Goal: Task Accomplishment & Management: Complete application form

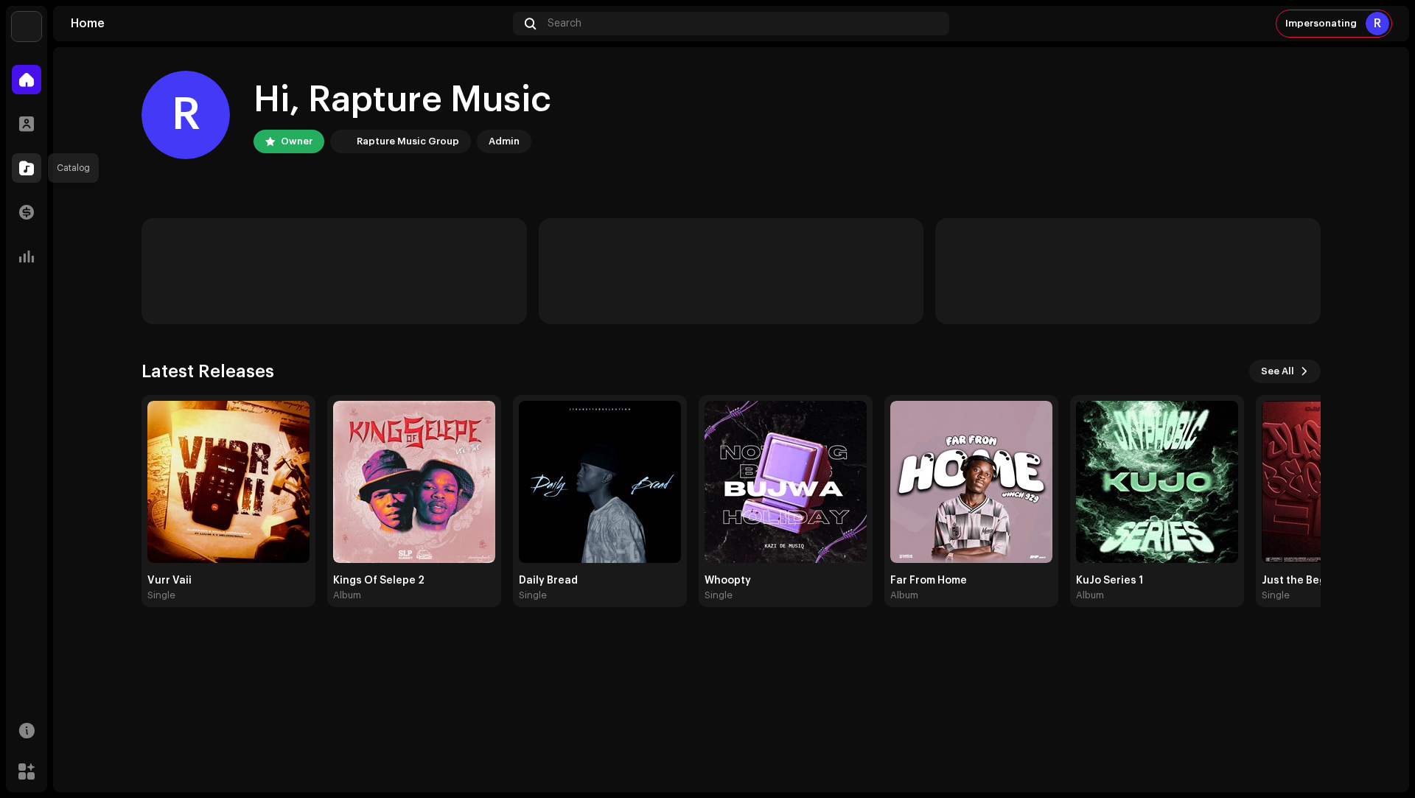
click at [30, 165] on span at bounding box center [26, 168] width 15 height 12
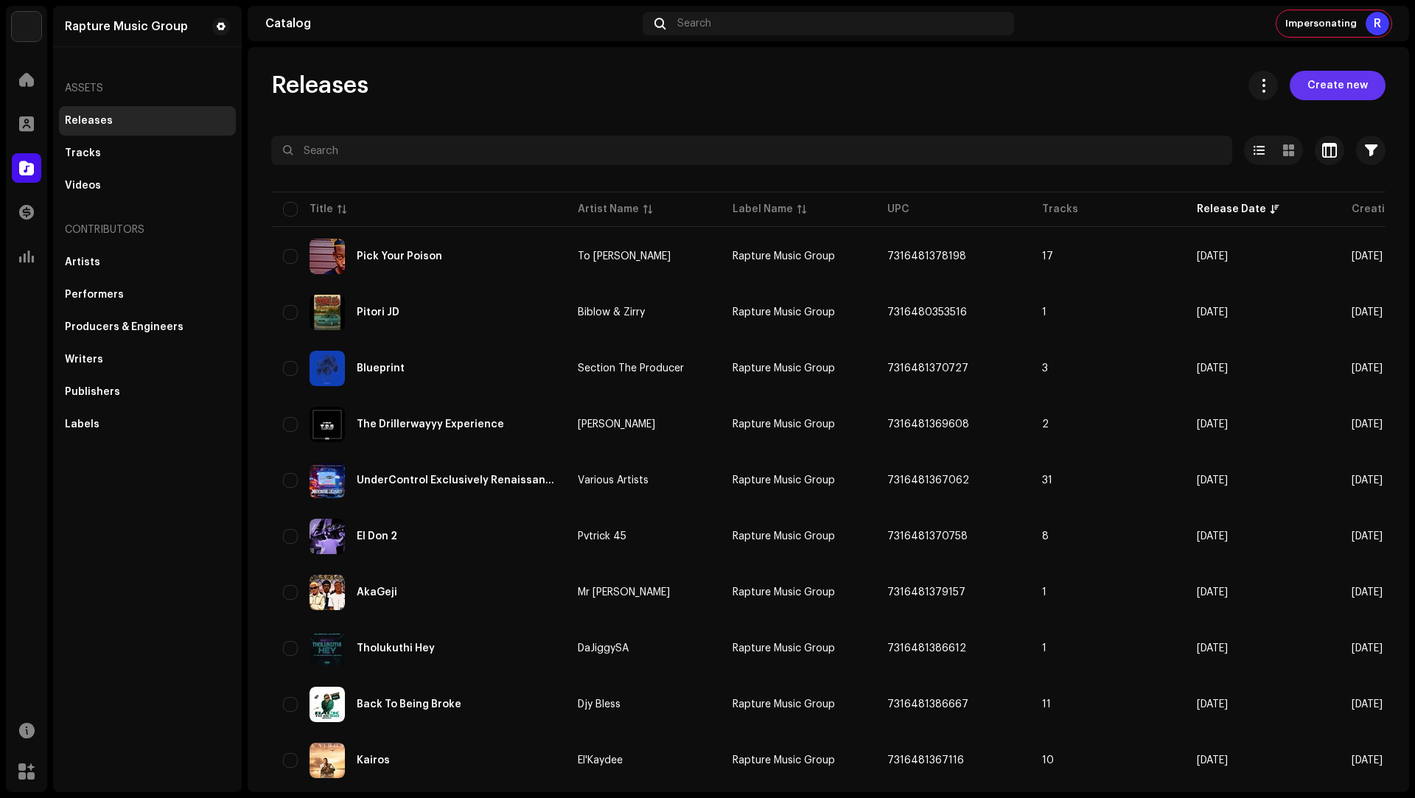
click at [1338, 92] on span "Create new" at bounding box center [1338, 85] width 60 height 29
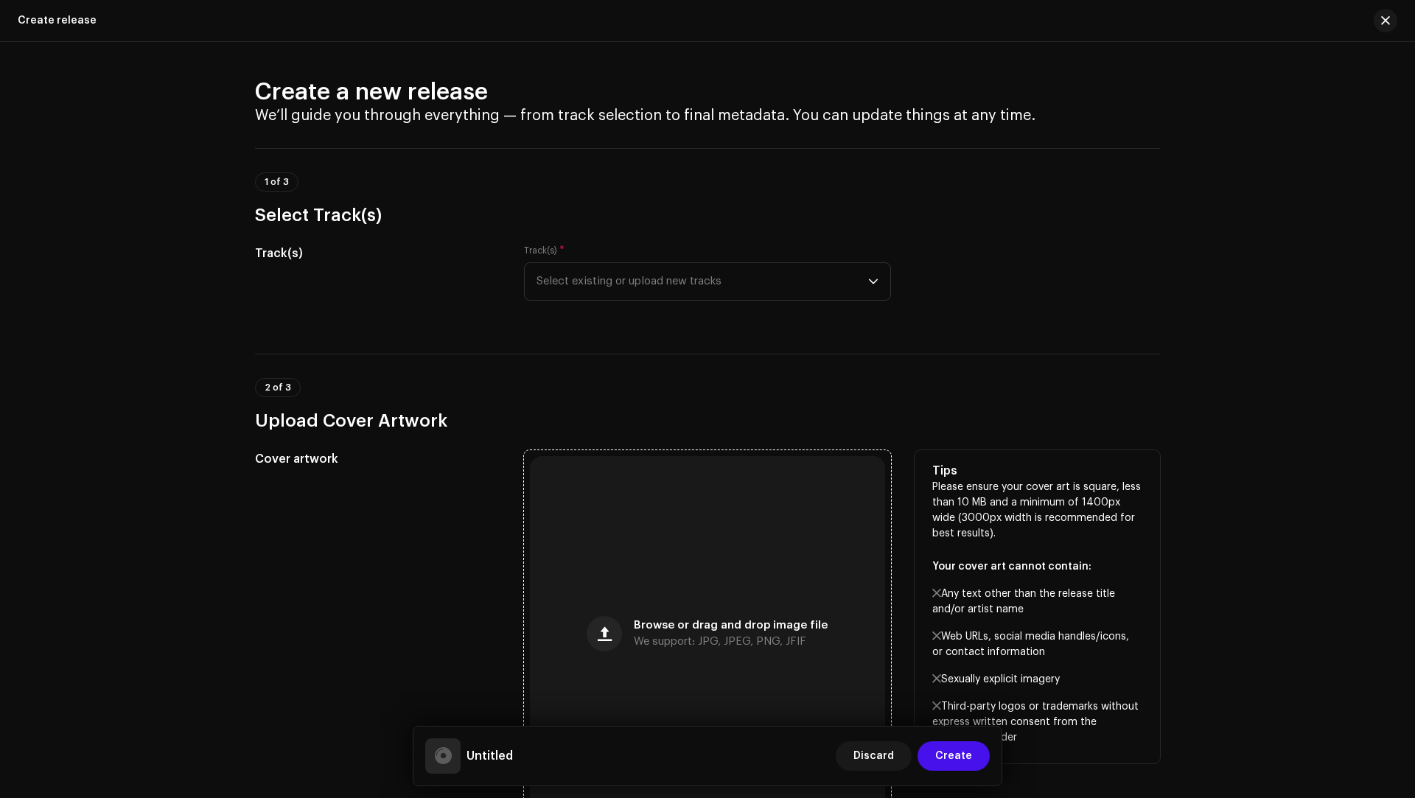
click at [613, 590] on div "Browse or drag and drop image file We support: JPG, JPEG, PNG, JFIF" at bounding box center [707, 633] width 355 height 355
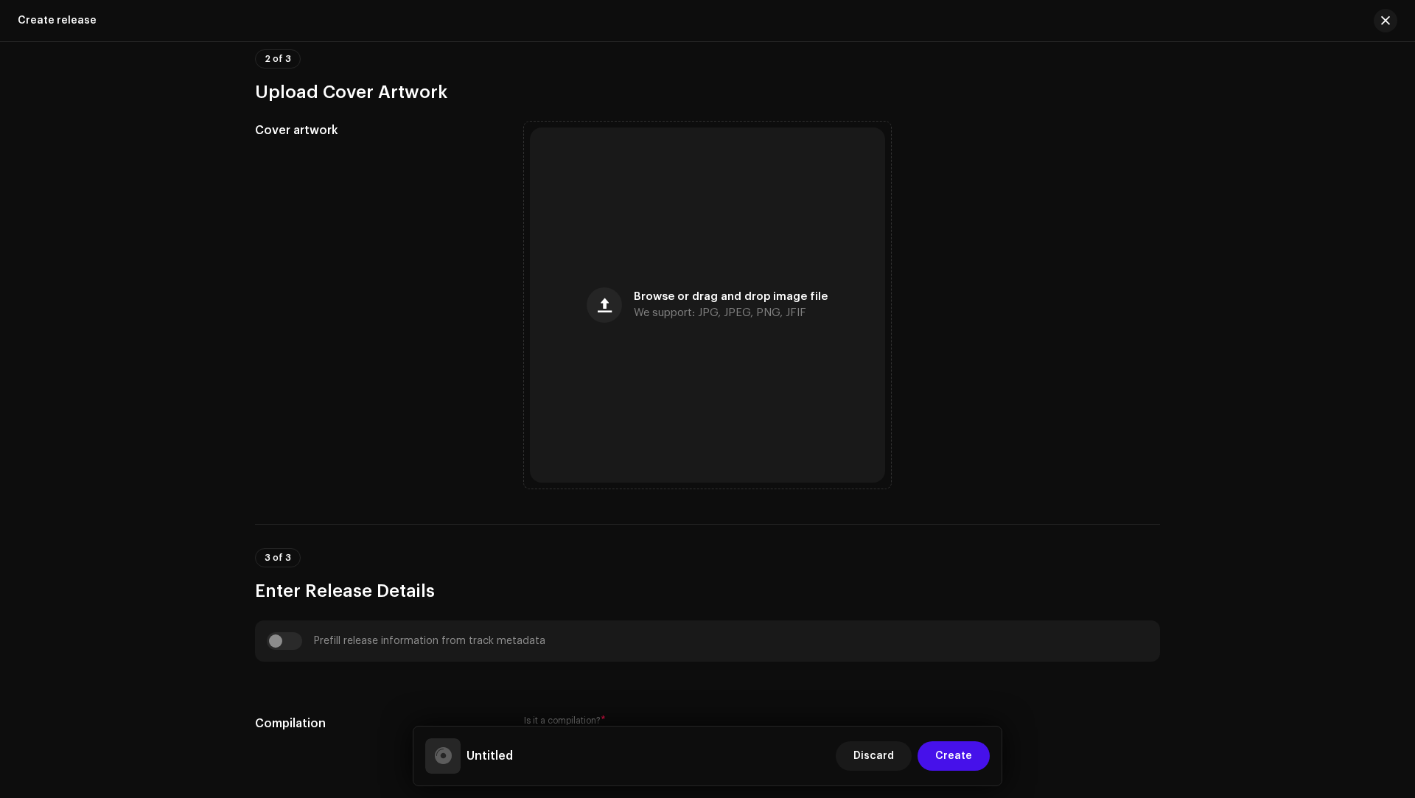
scroll to position [619, 0]
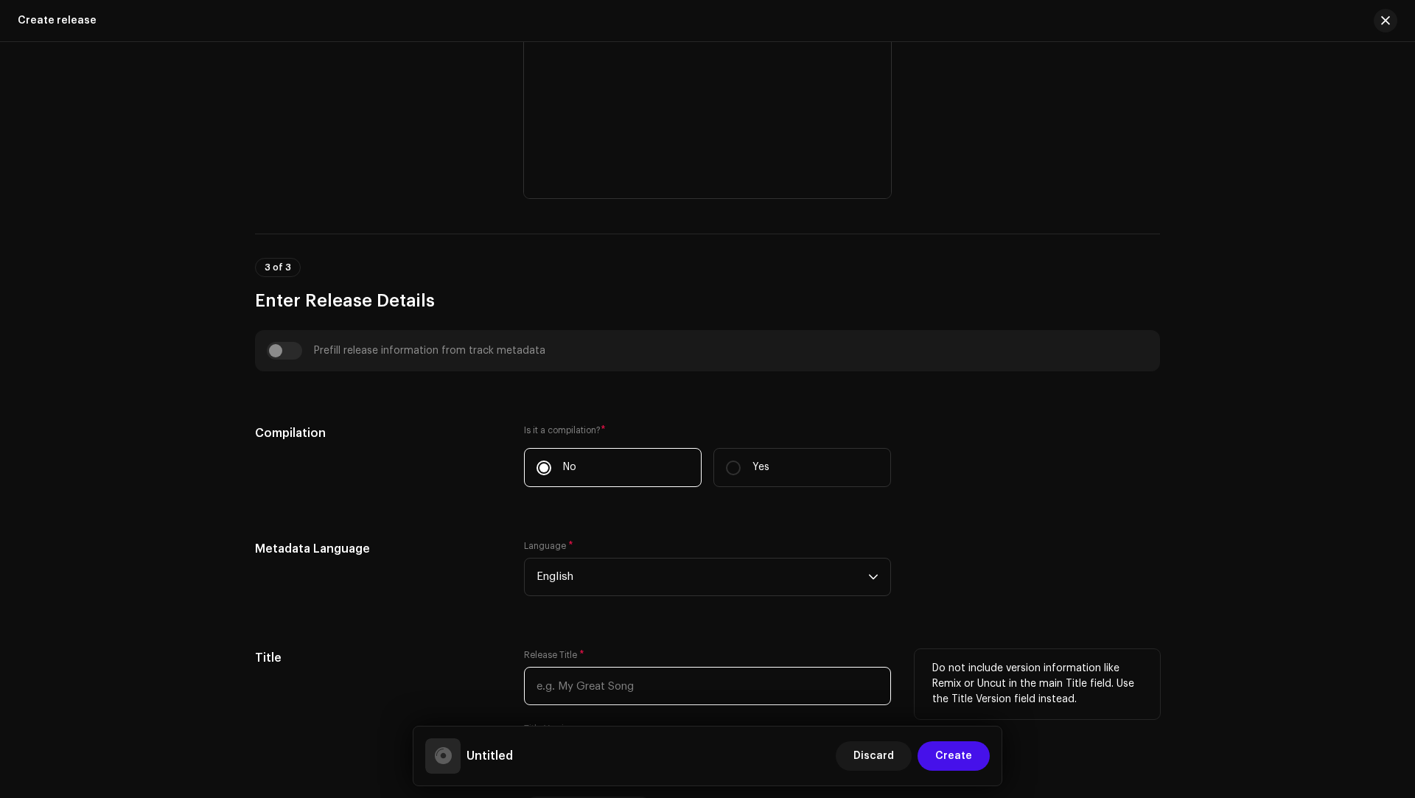
click at [579, 680] on input "text" at bounding box center [707, 686] width 367 height 38
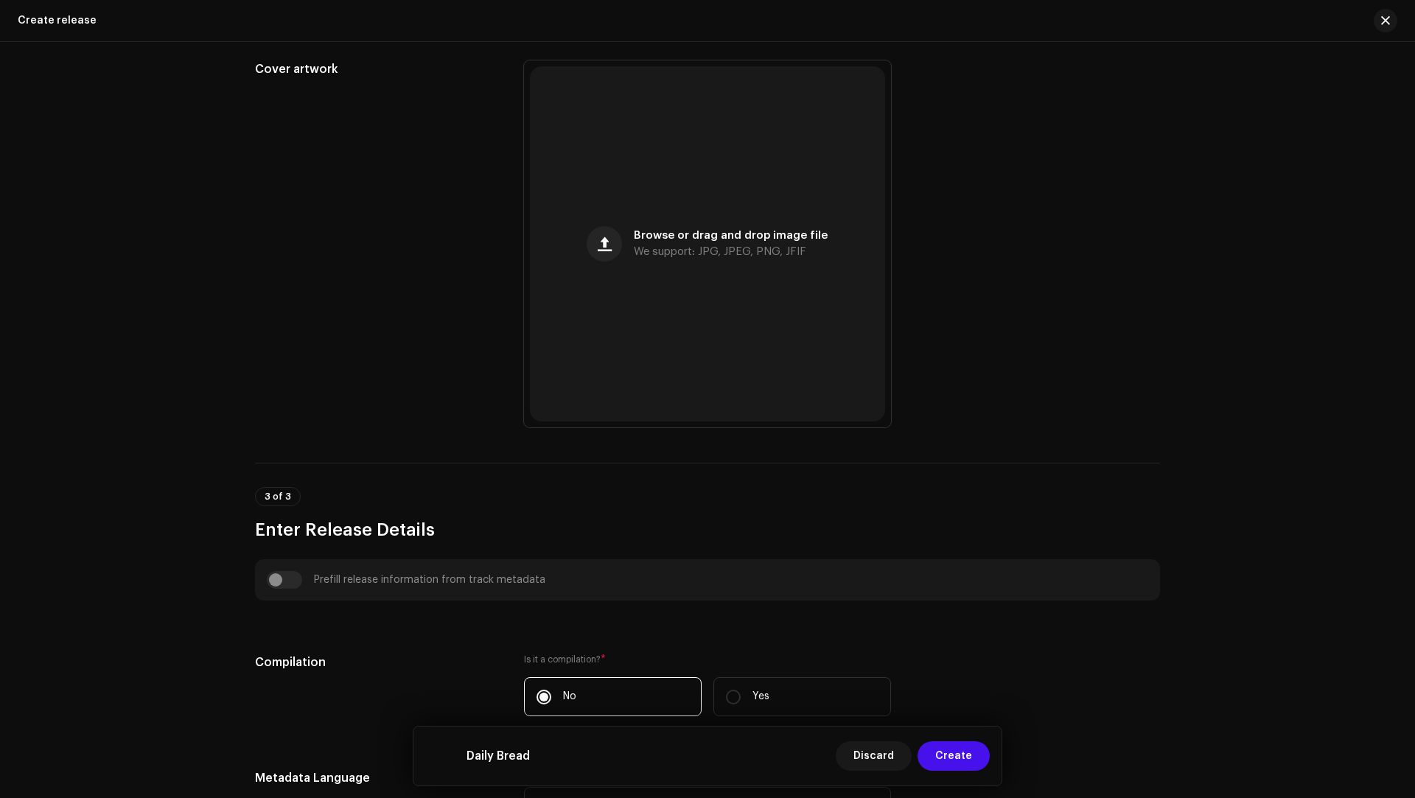
scroll to position [0, 0]
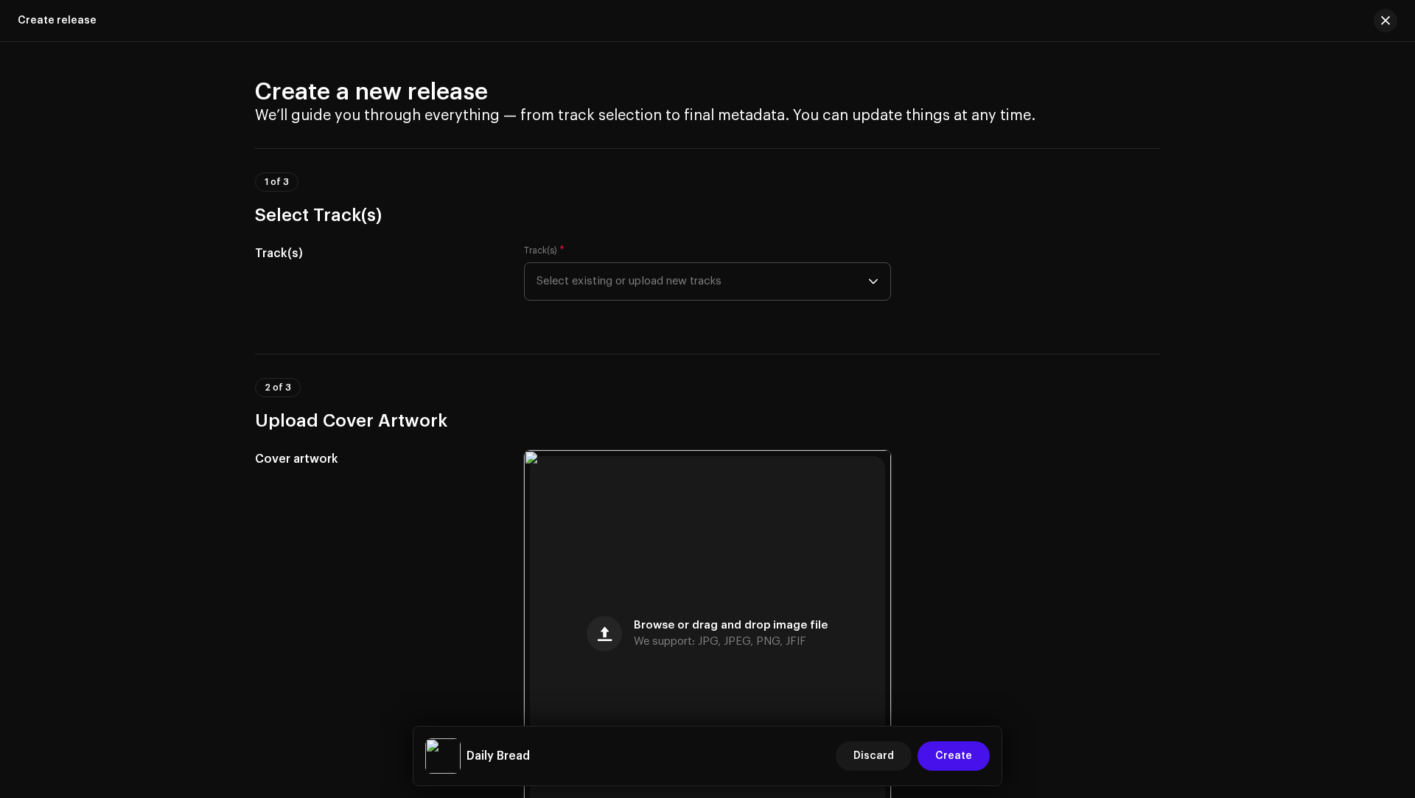
type input "Daily Bread"
click at [591, 292] on span "Select existing or upload new tracks" at bounding box center [703, 281] width 332 height 37
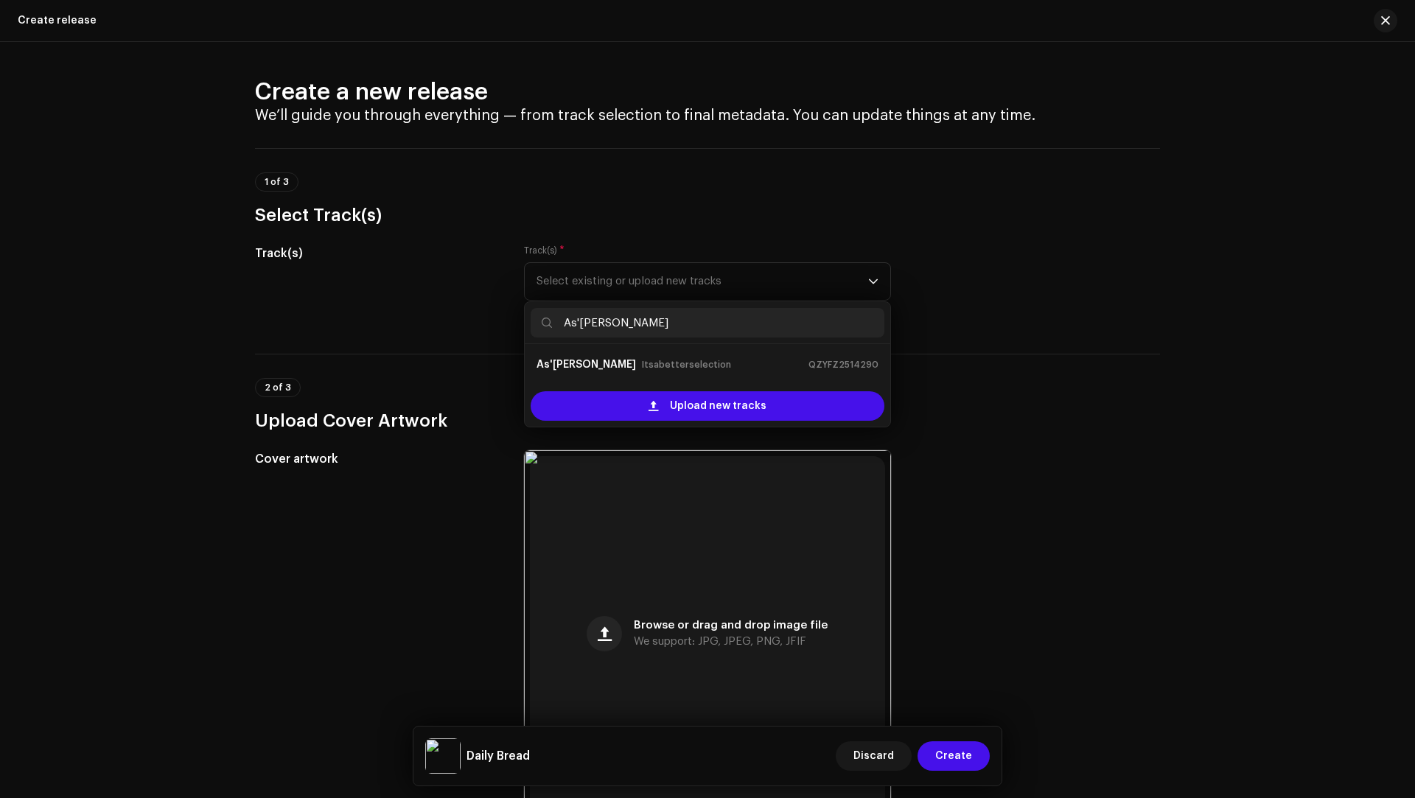
type input "As'[PERSON_NAME]"
click at [594, 356] on strong "As'[PERSON_NAME]" at bounding box center [587, 365] width 100 height 24
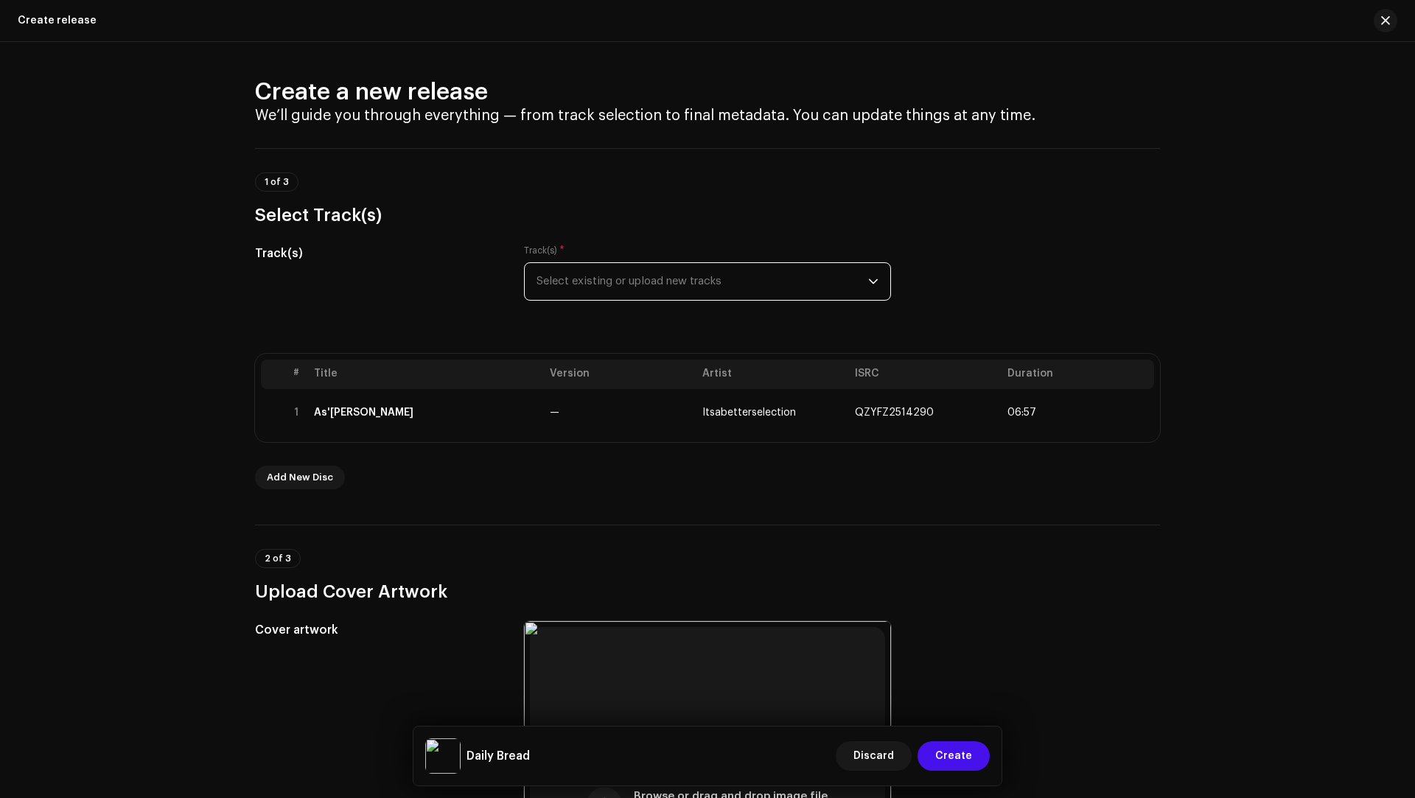
click at [598, 261] on div "Track(s) * Select existing or upload new tracks" at bounding box center [707, 273] width 367 height 56
click at [587, 284] on span "Select existing or upload new tracks" at bounding box center [703, 281] width 332 height 37
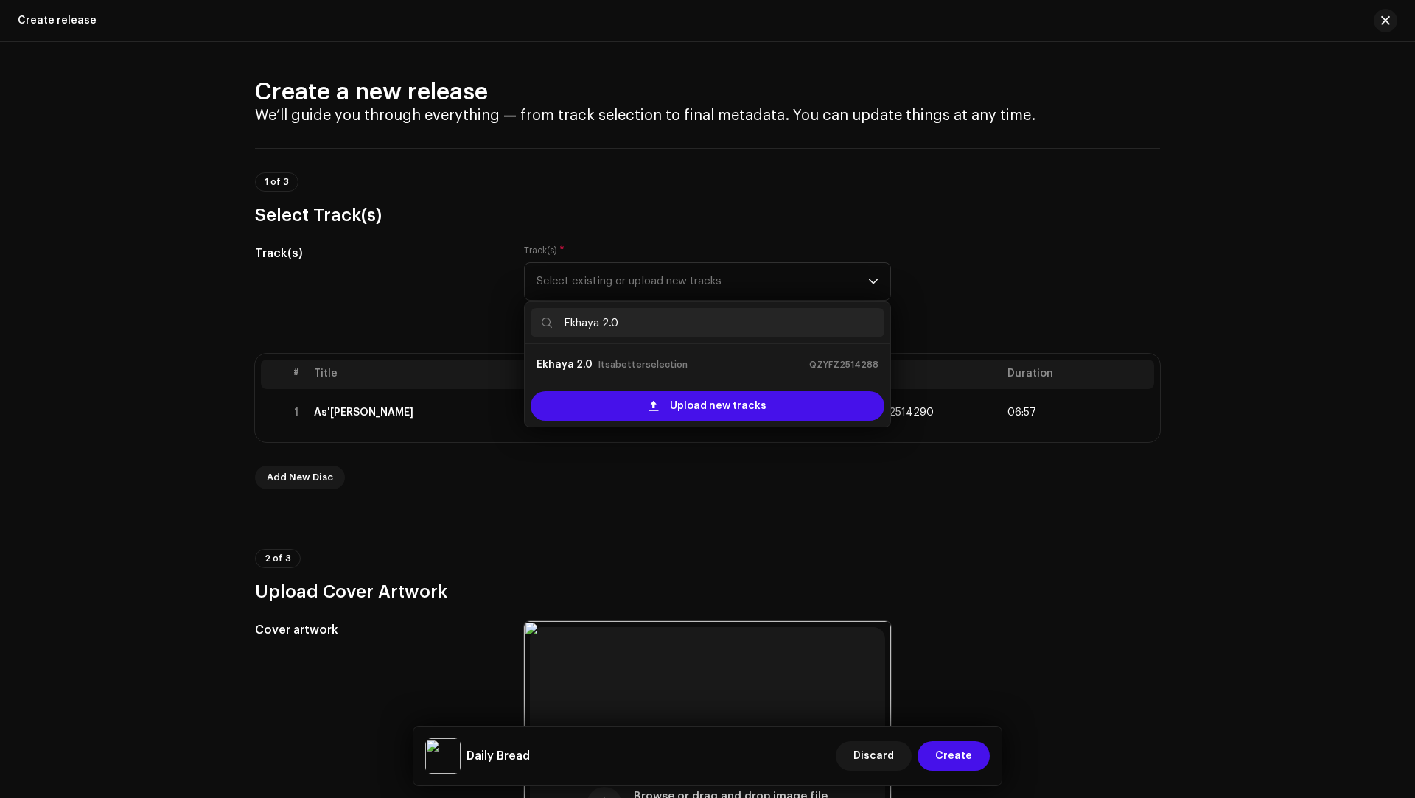
type input "Ekhaya 2.0"
click at [573, 359] on strong "Ekhaya 2.0" at bounding box center [565, 365] width 56 height 24
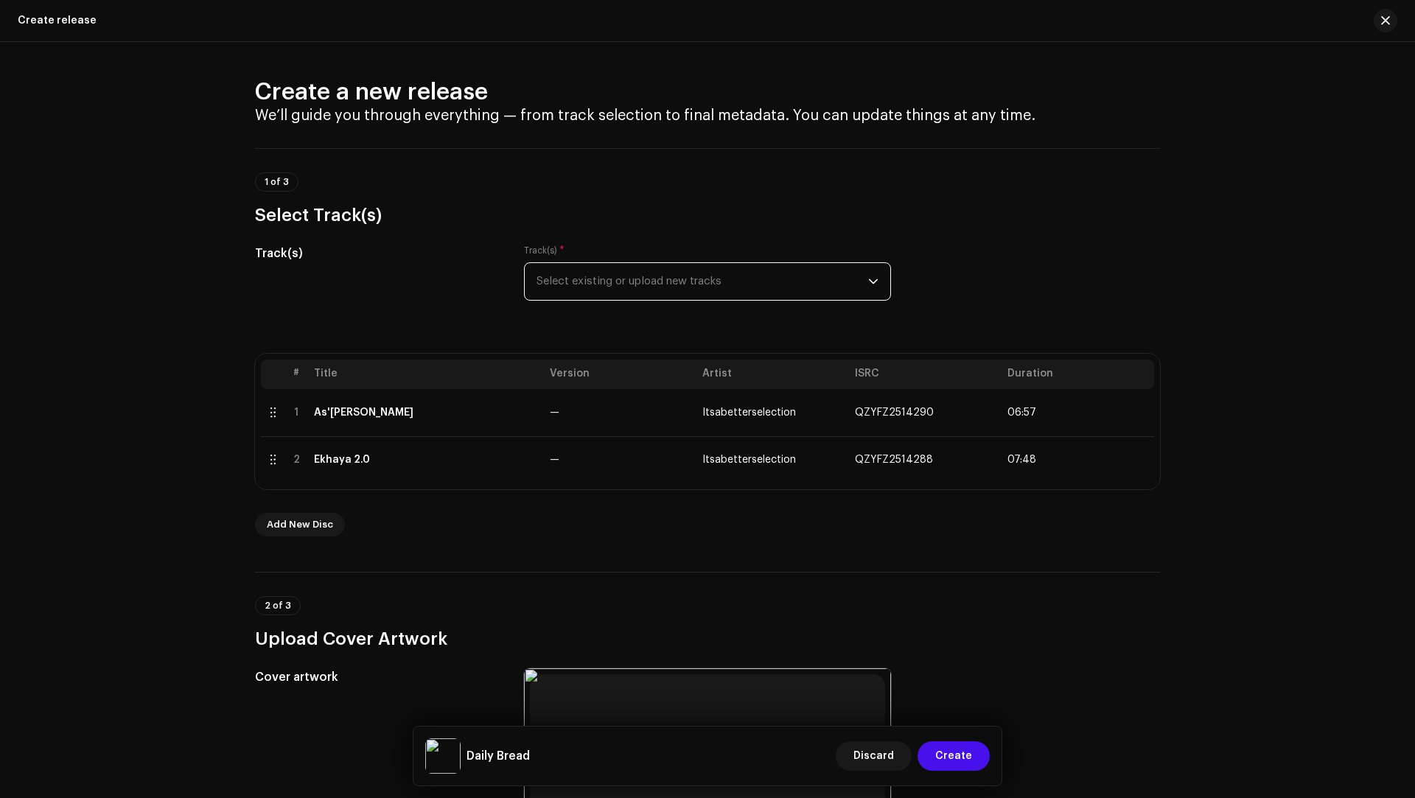
click at [585, 289] on span "Select existing or upload new tracks" at bounding box center [703, 281] width 332 height 37
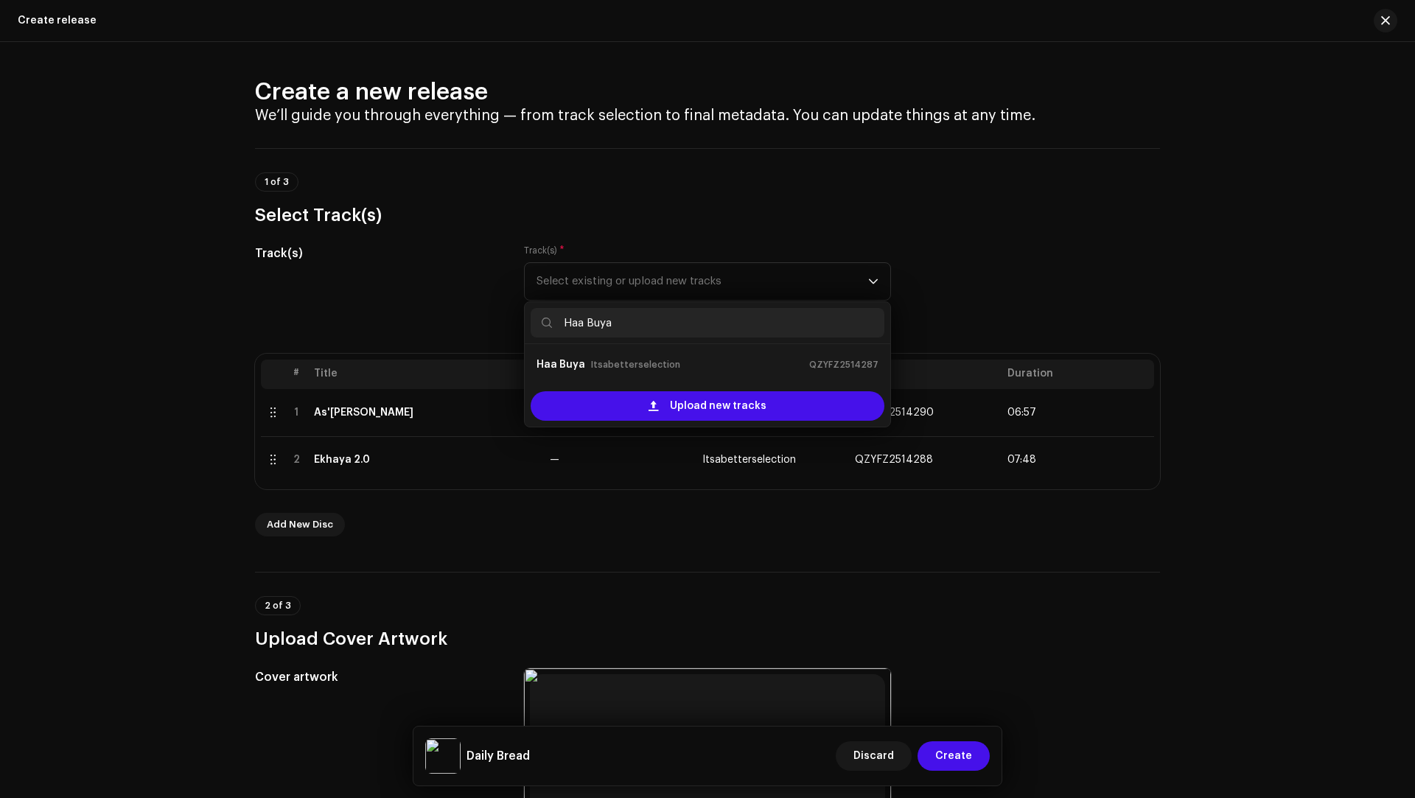
type input "Haa Buya"
click at [596, 363] on small "Itsabetterselection" at bounding box center [635, 364] width 89 height 15
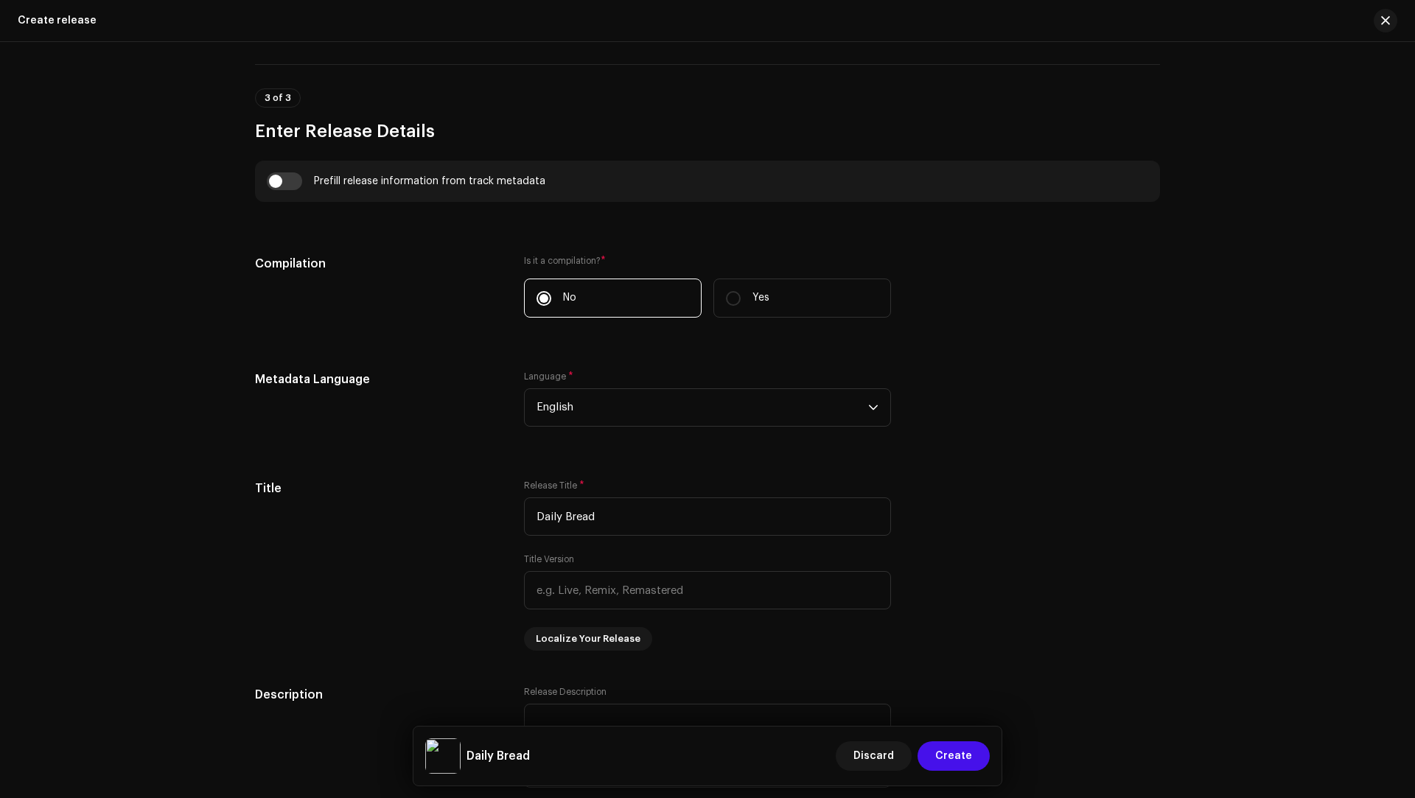
scroll to position [936, 0]
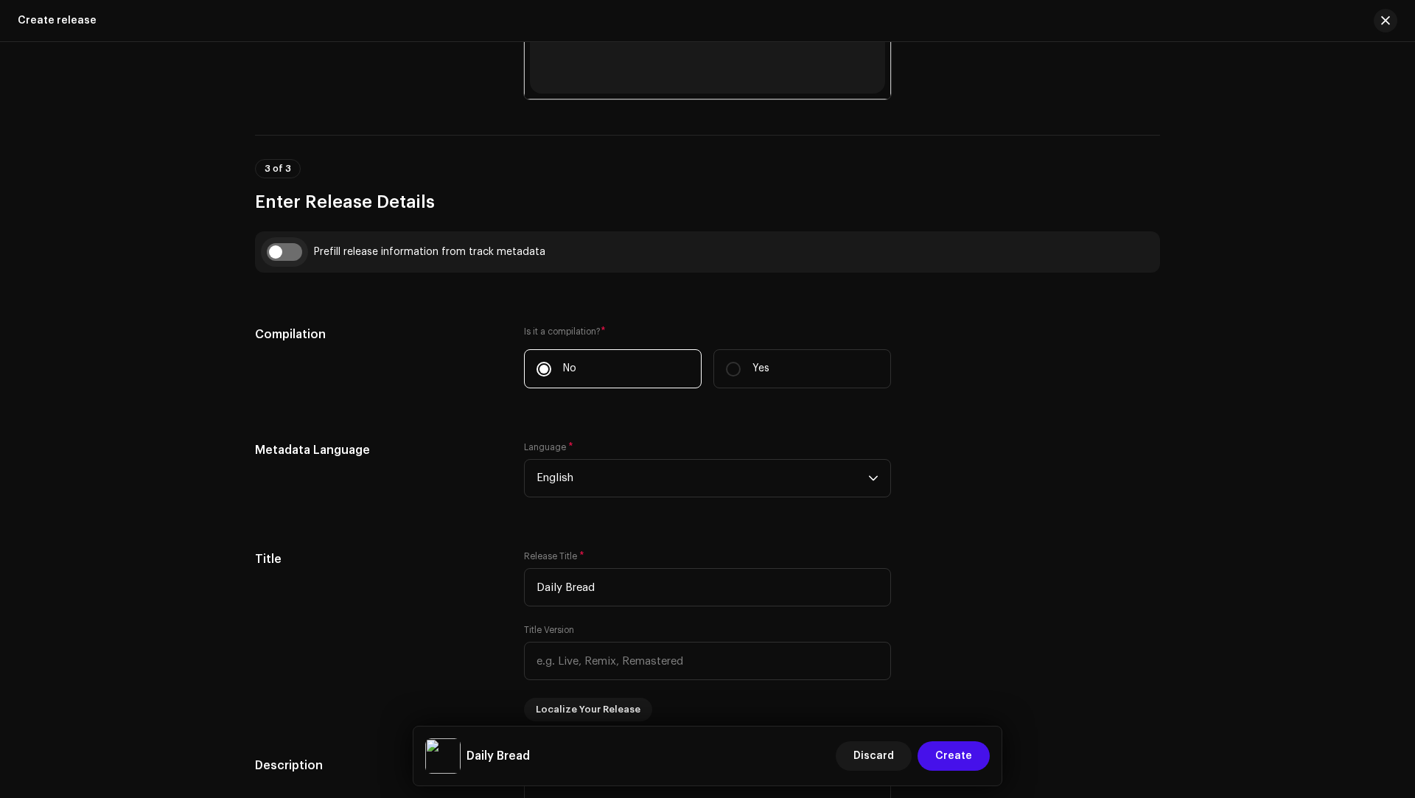
click at [281, 251] on input "checkbox" at bounding box center [284, 252] width 35 height 18
checkbox input "true"
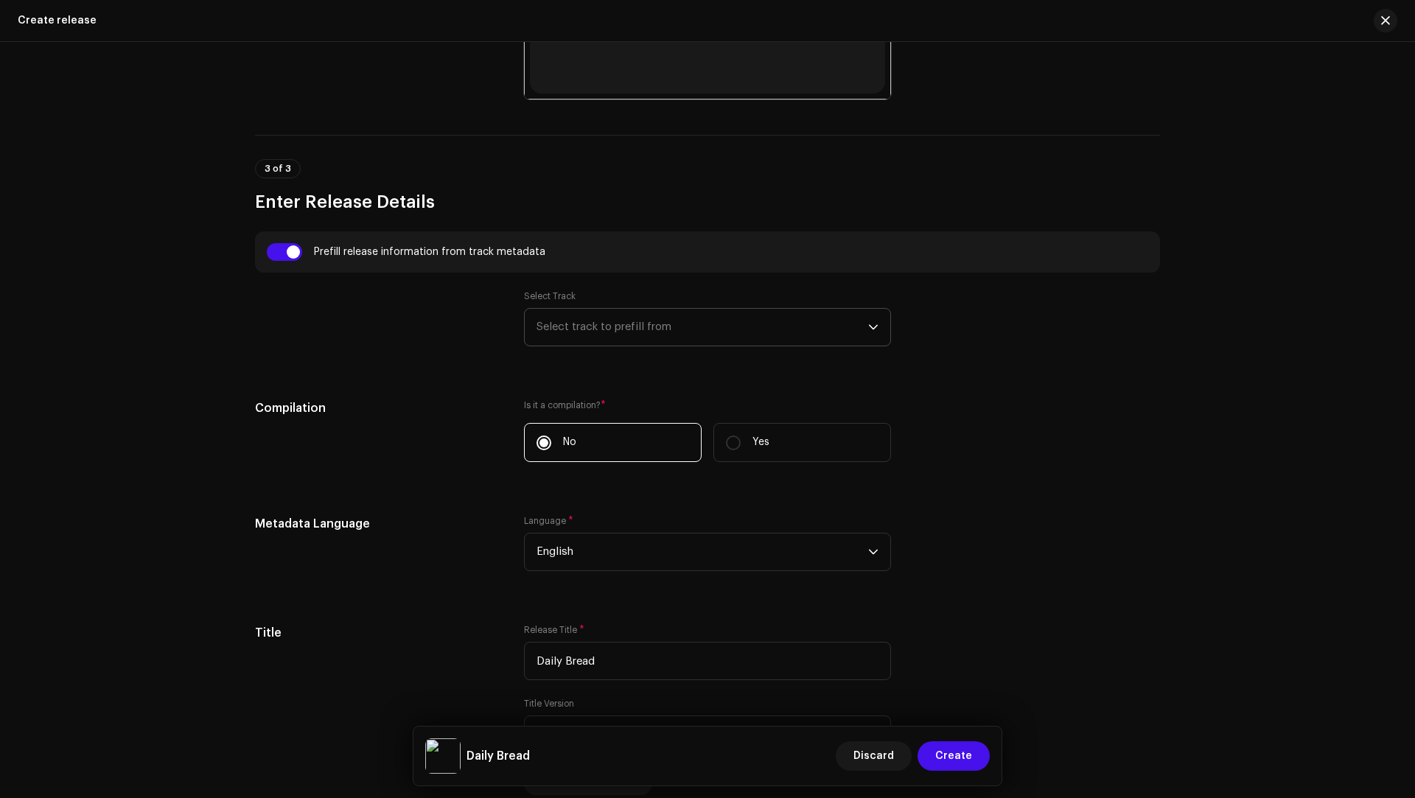
scroll to position [983, 0]
click at [629, 328] on span "Select track to prefill from" at bounding box center [703, 327] width 332 height 37
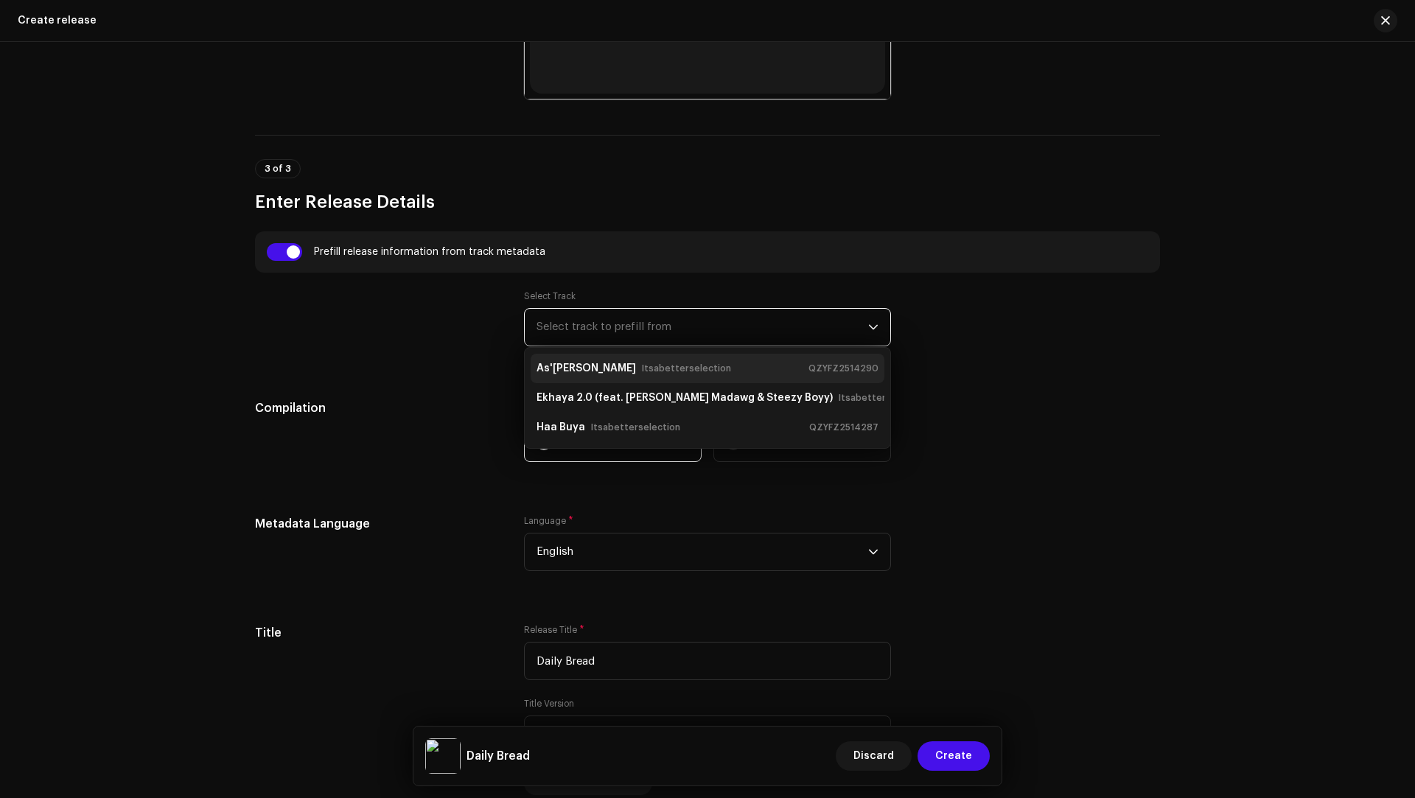
click at [634, 376] on div "As'[PERSON_NAME] Itsabetterselection" at bounding box center [637, 369] width 200 height 24
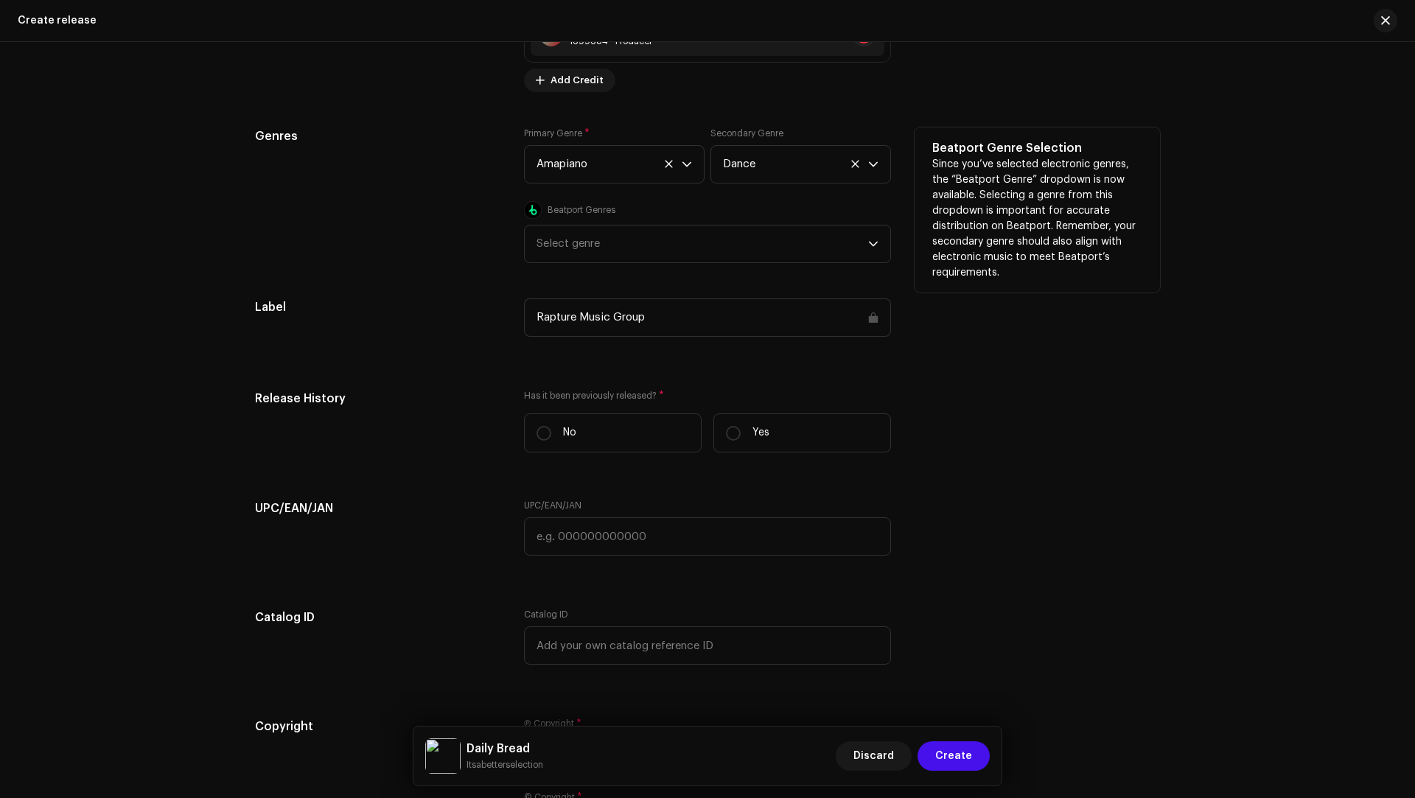
scroll to position [2339, 0]
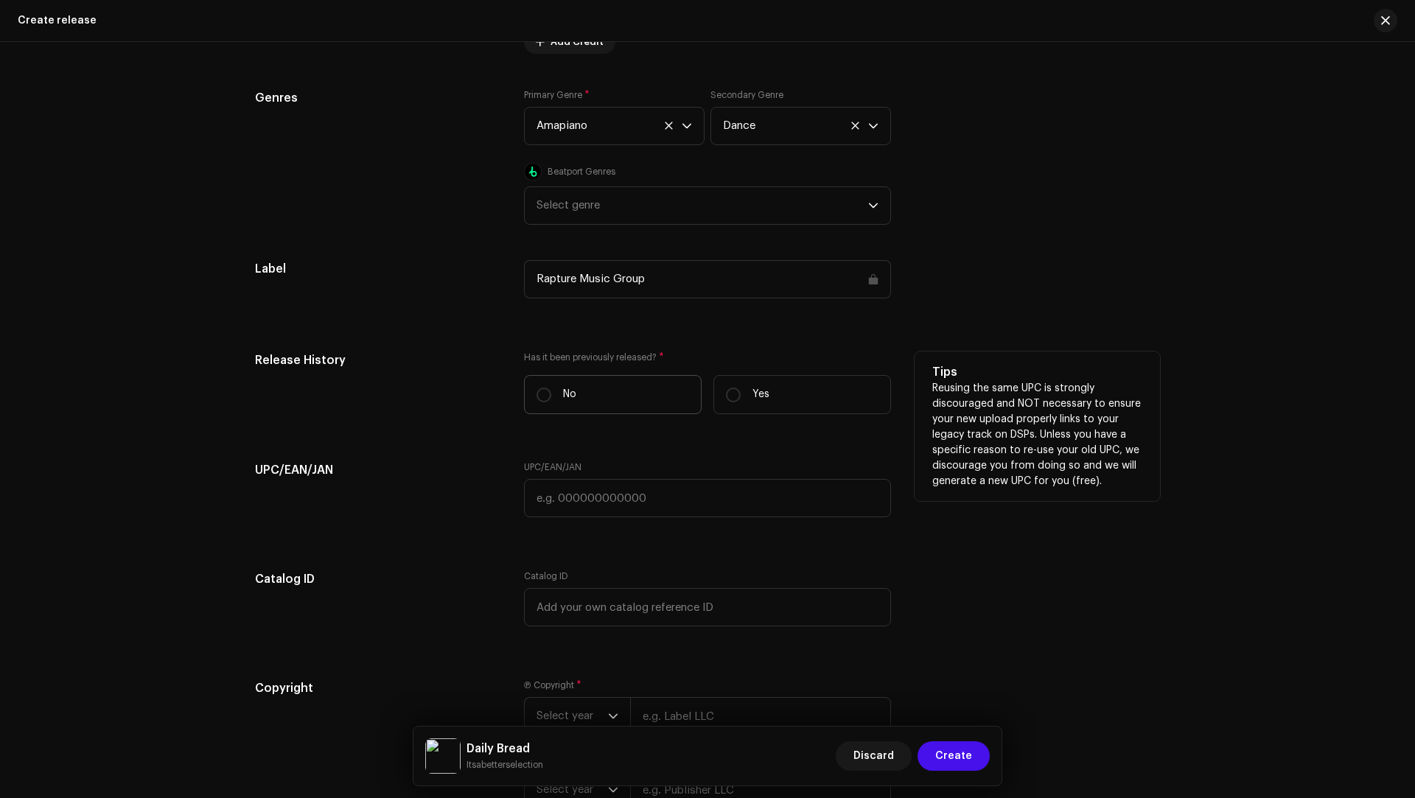
click at [615, 403] on label "No" at bounding box center [613, 394] width 178 height 39
click at [551, 402] on input "No" at bounding box center [544, 395] width 15 height 15
radio input "true"
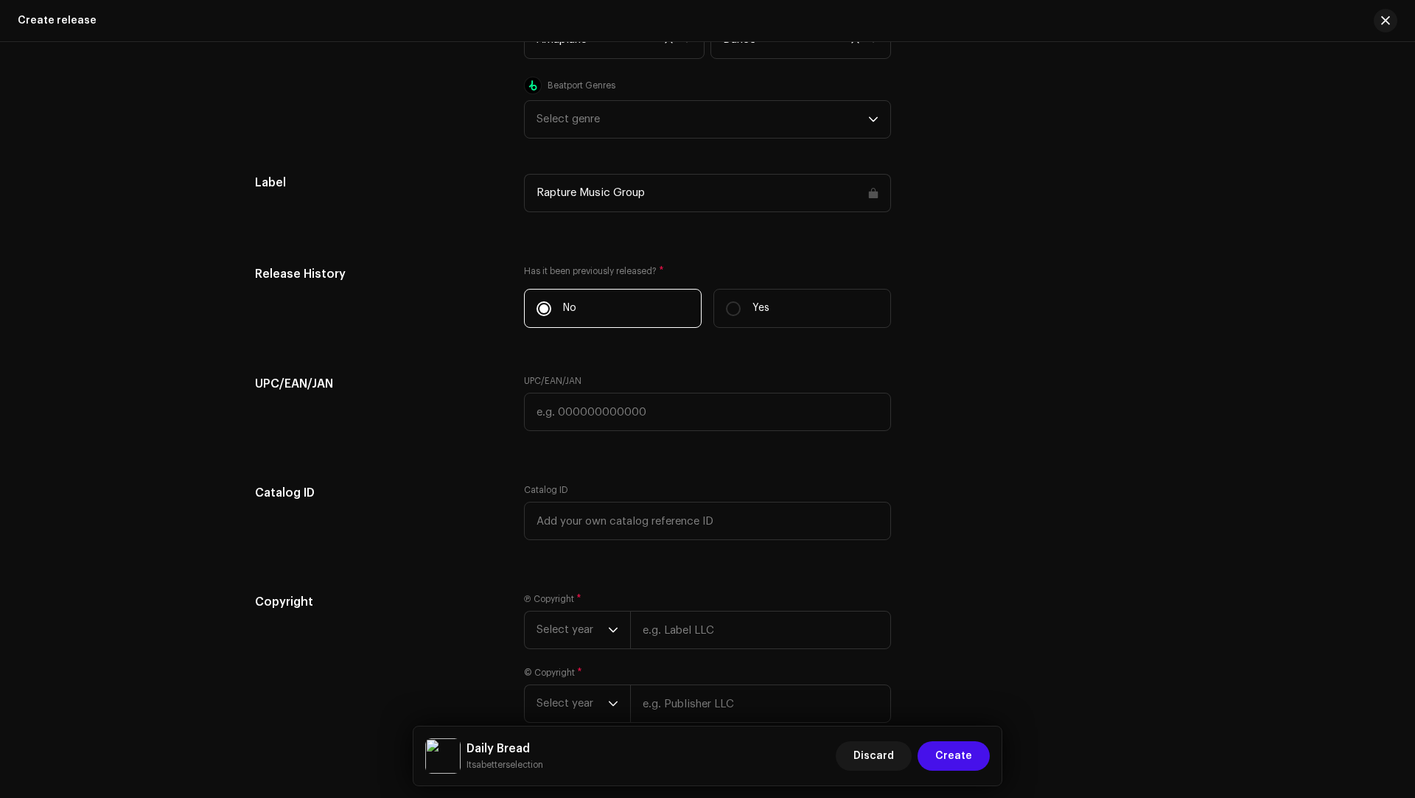
scroll to position [2505, 0]
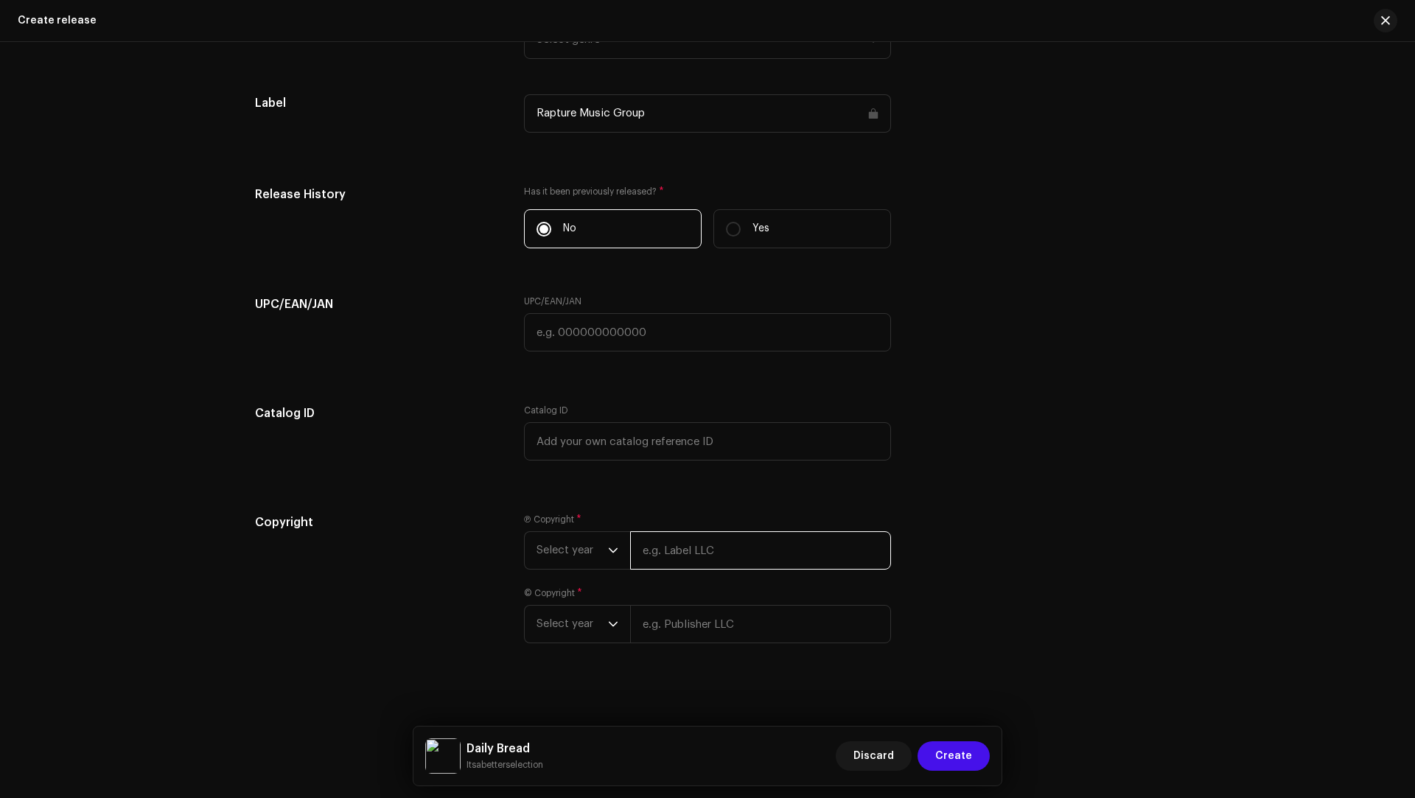
click at [677, 534] on input "text" at bounding box center [760, 550] width 261 height 38
type input "Itsabetterselection"
click at [733, 626] on input "text" at bounding box center [760, 624] width 261 height 38
type input "Itsabetterselection"
click at [530, 623] on p-select "Select year" at bounding box center [577, 642] width 106 height 38
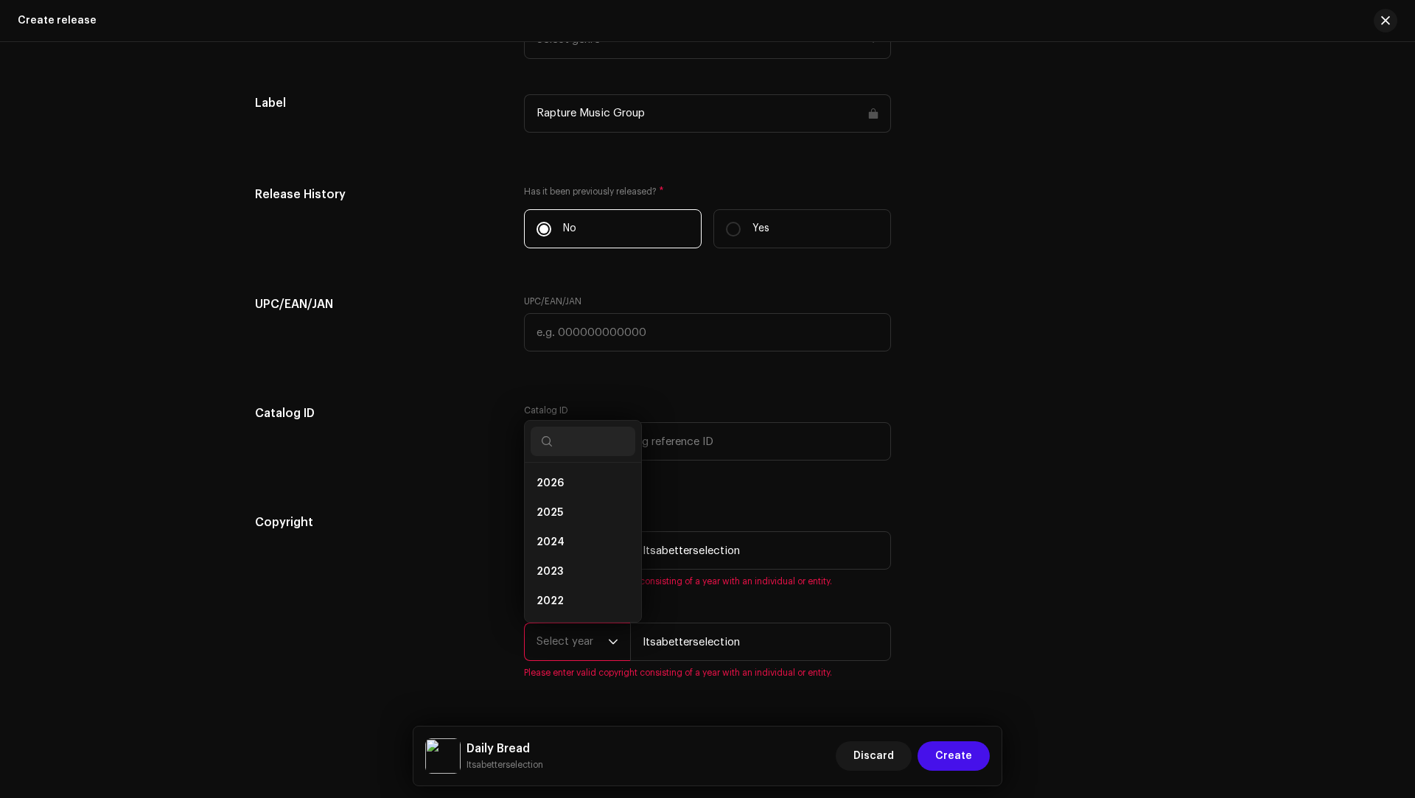
scroll to position [24, 0]
click at [555, 487] on span "2025" at bounding box center [550, 489] width 27 height 15
click at [555, 546] on span "Select year" at bounding box center [572, 550] width 71 height 37
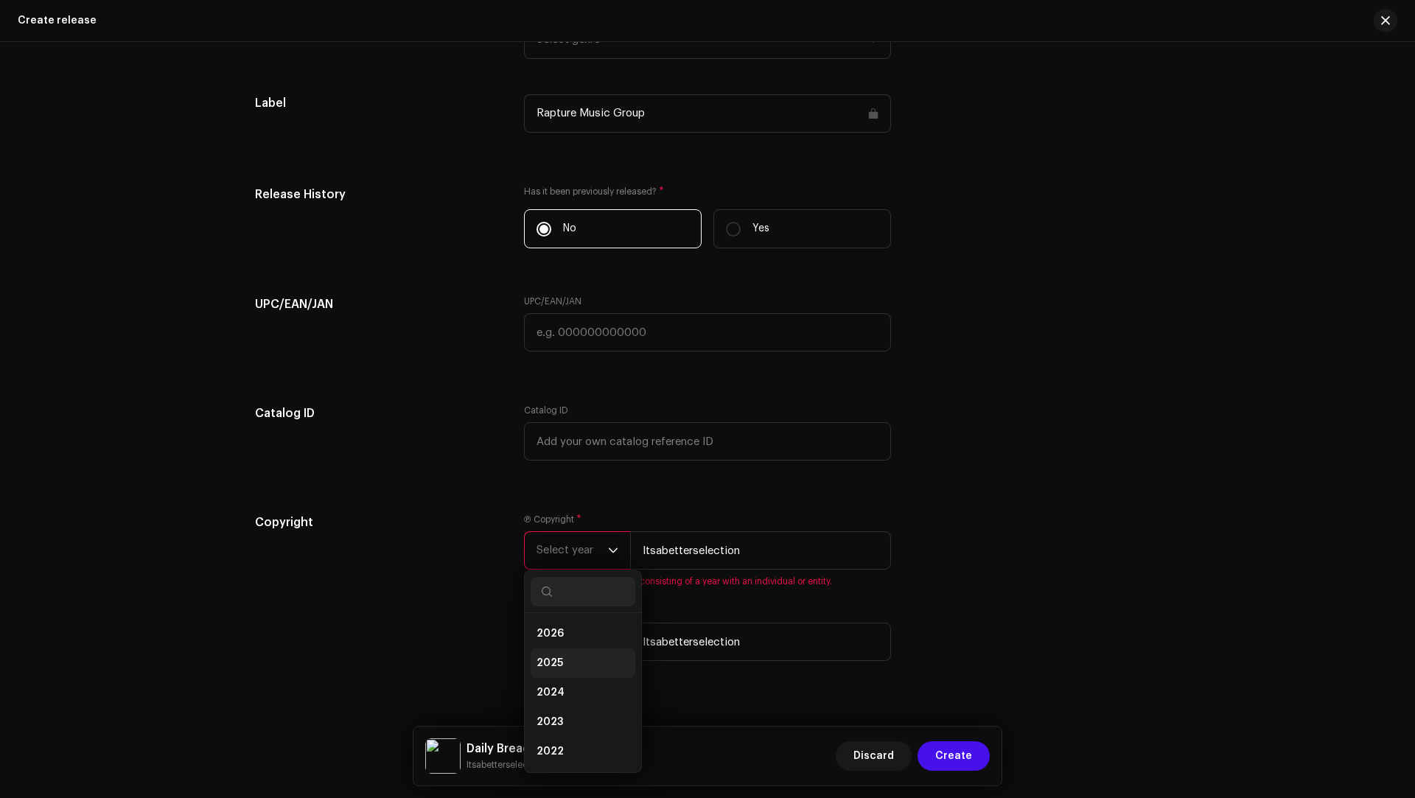
click at [545, 656] on span "2025" at bounding box center [550, 663] width 27 height 15
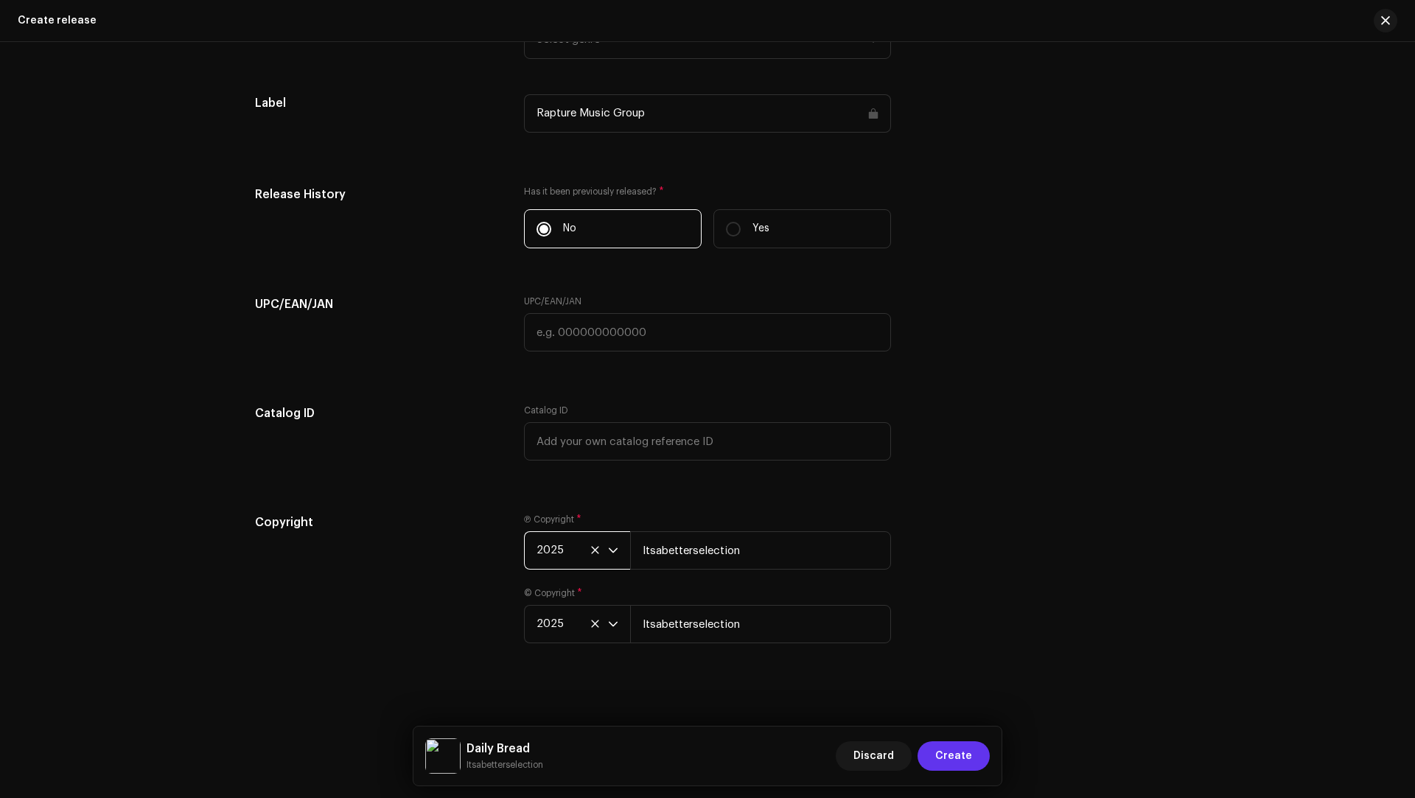
click at [979, 752] on button "Create" at bounding box center [954, 756] width 72 height 29
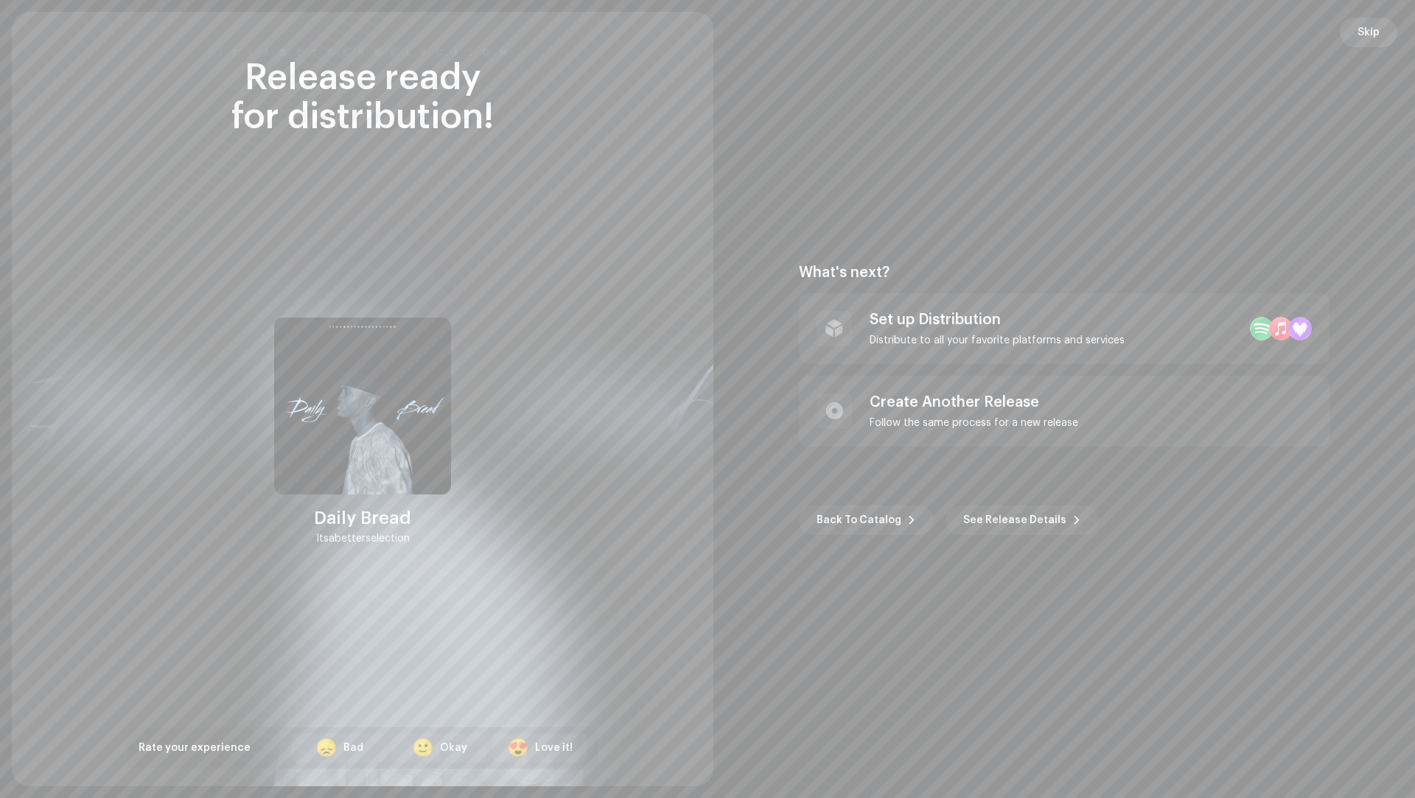
click at [1375, 36] on span "Skip" at bounding box center [1369, 32] width 22 height 29
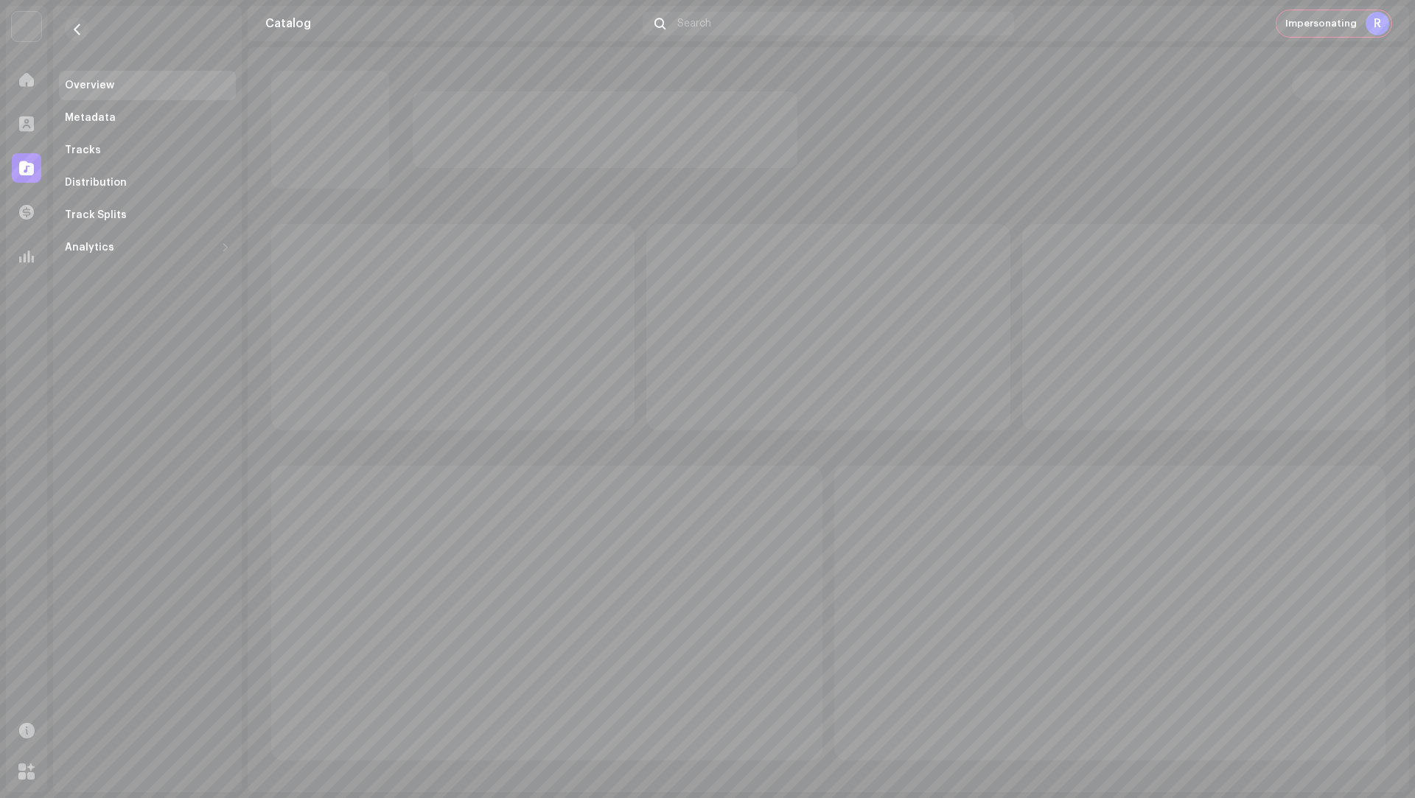
click at [1381, 29] on div "R" at bounding box center [1378, 24] width 24 height 24
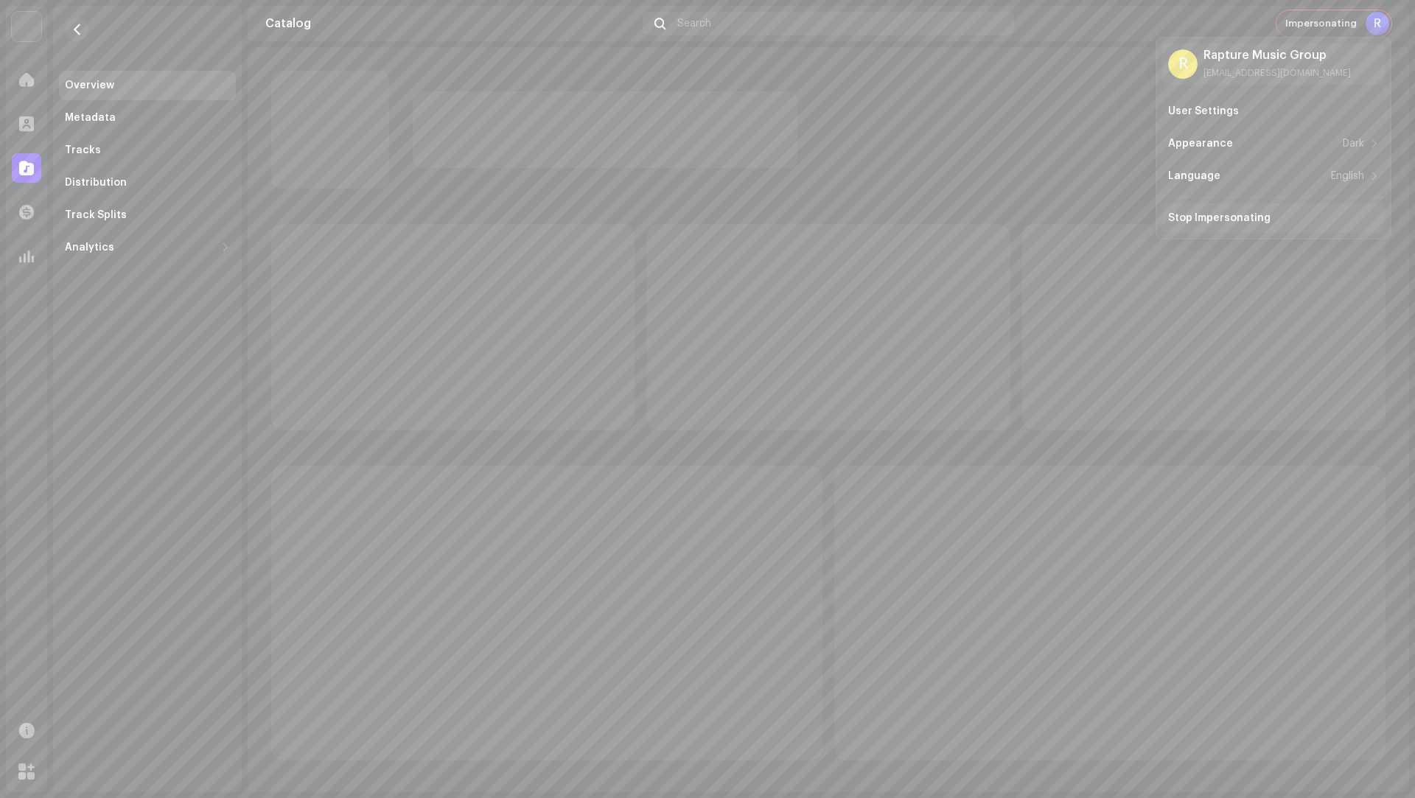
click at [1209, 220] on div "Stop Impersonating" at bounding box center [1219, 218] width 102 height 12
